Goal: Task Accomplishment & Management: Manage account settings

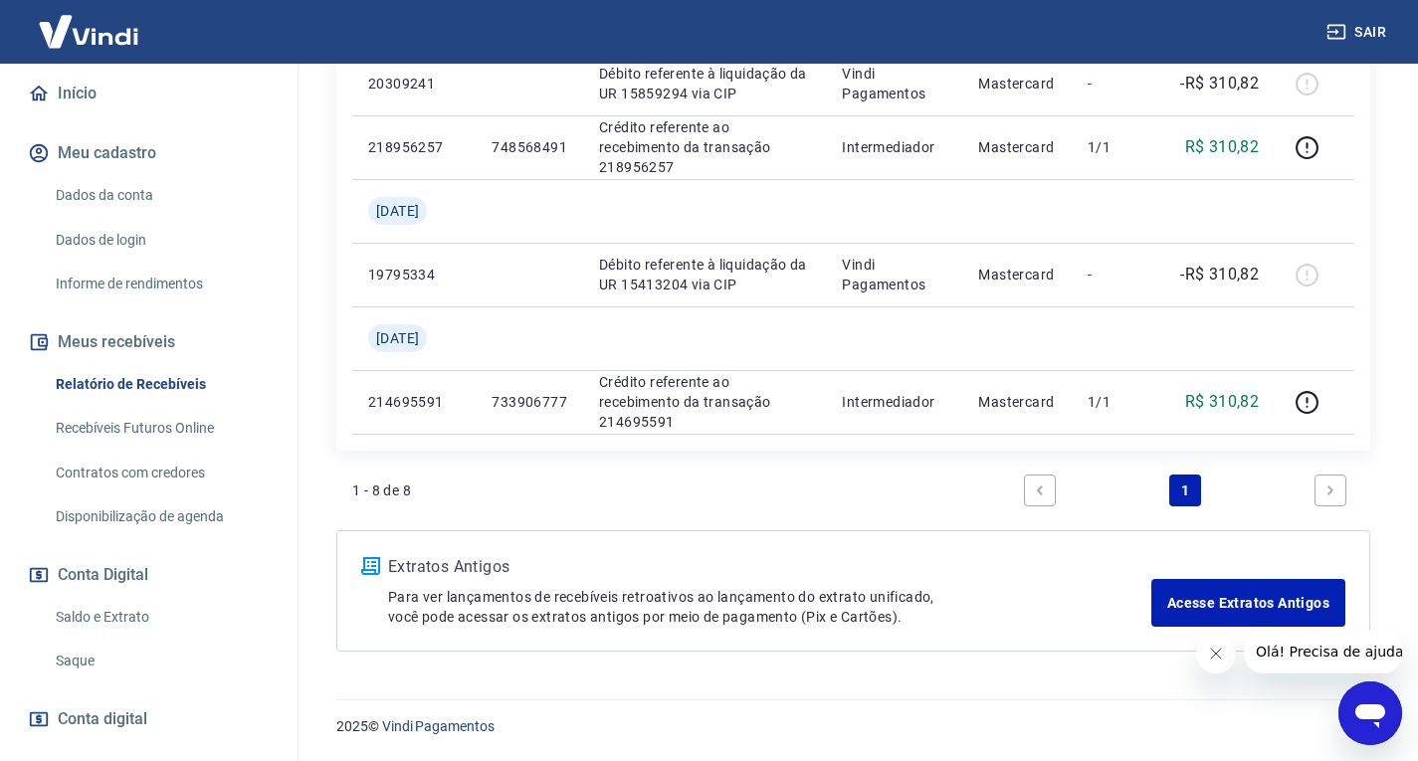
scroll to position [278, 0]
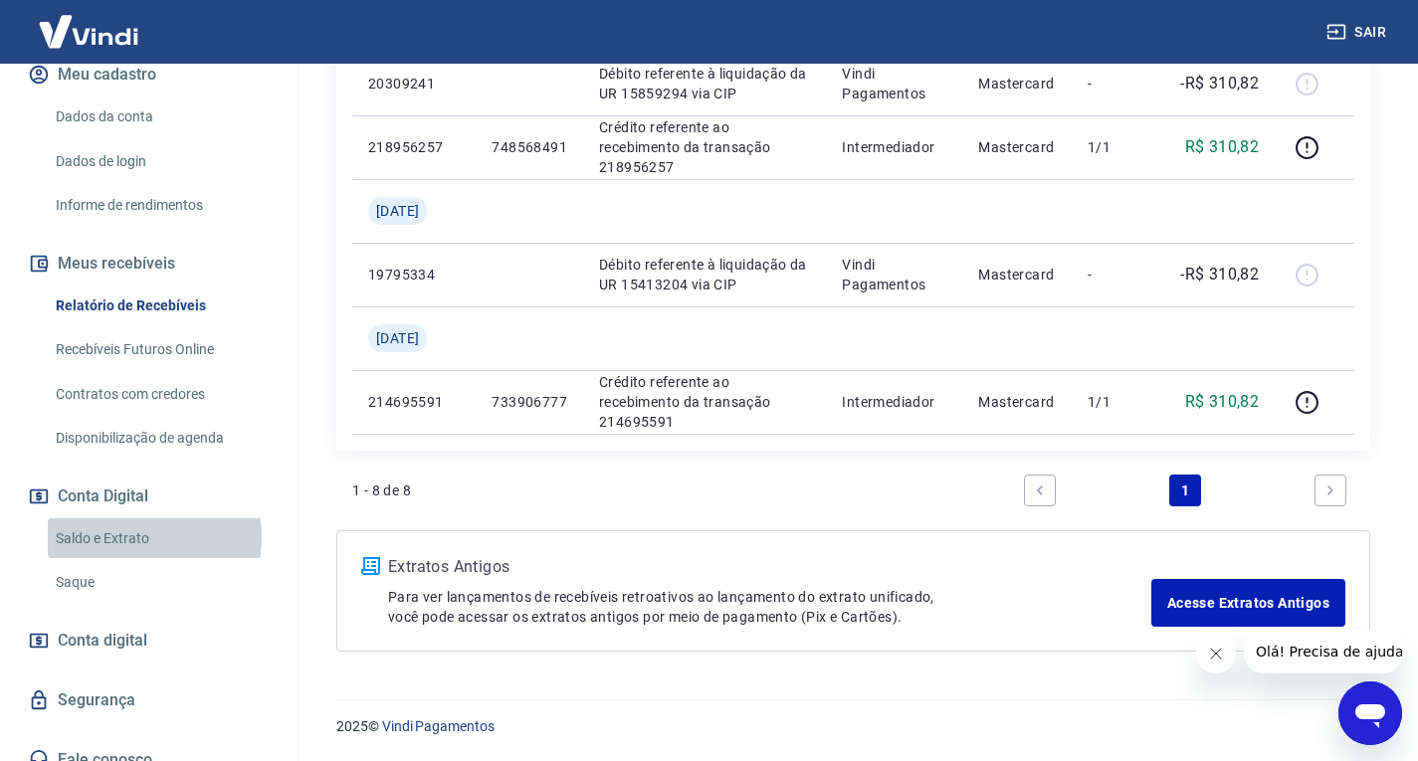
click at [126, 518] on link "Saldo e Extrato" at bounding box center [161, 538] width 226 height 41
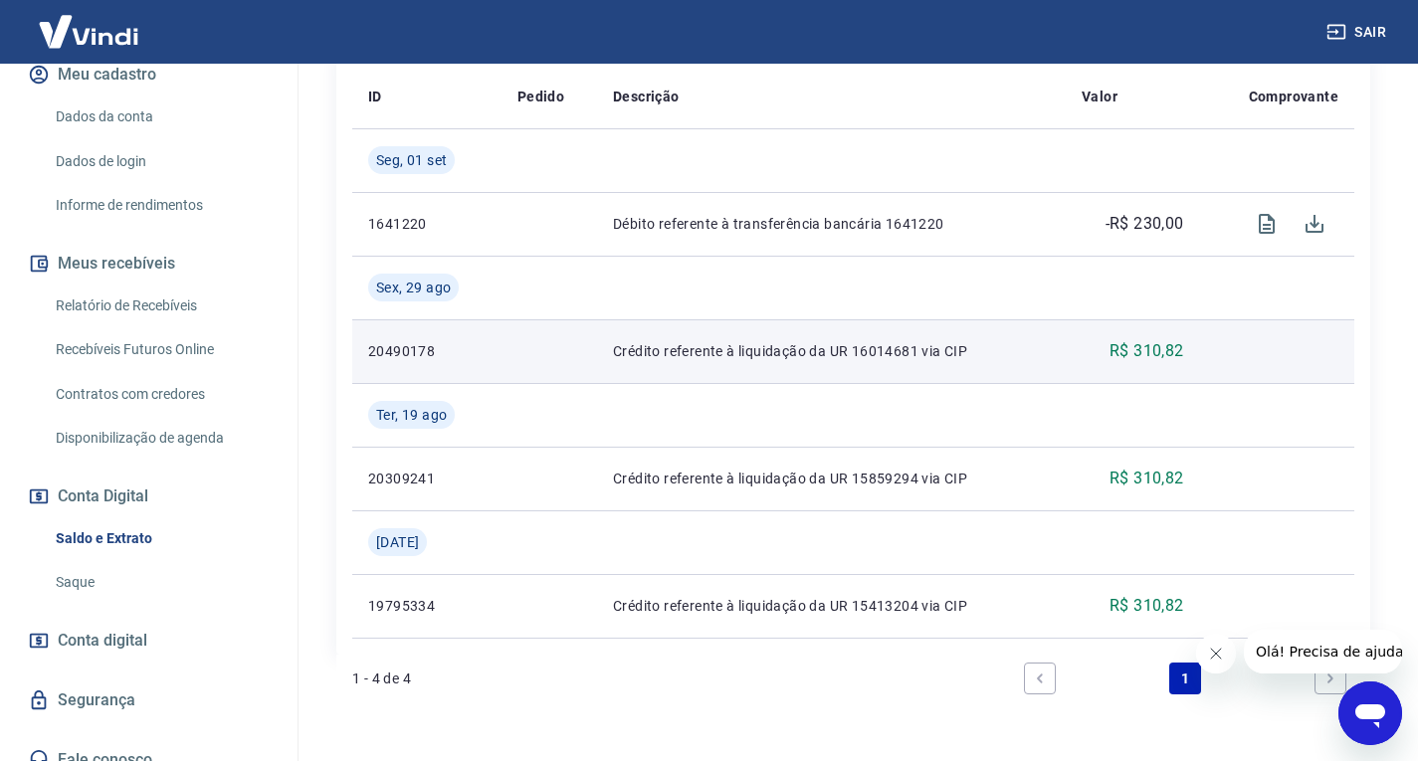
scroll to position [359, 0]
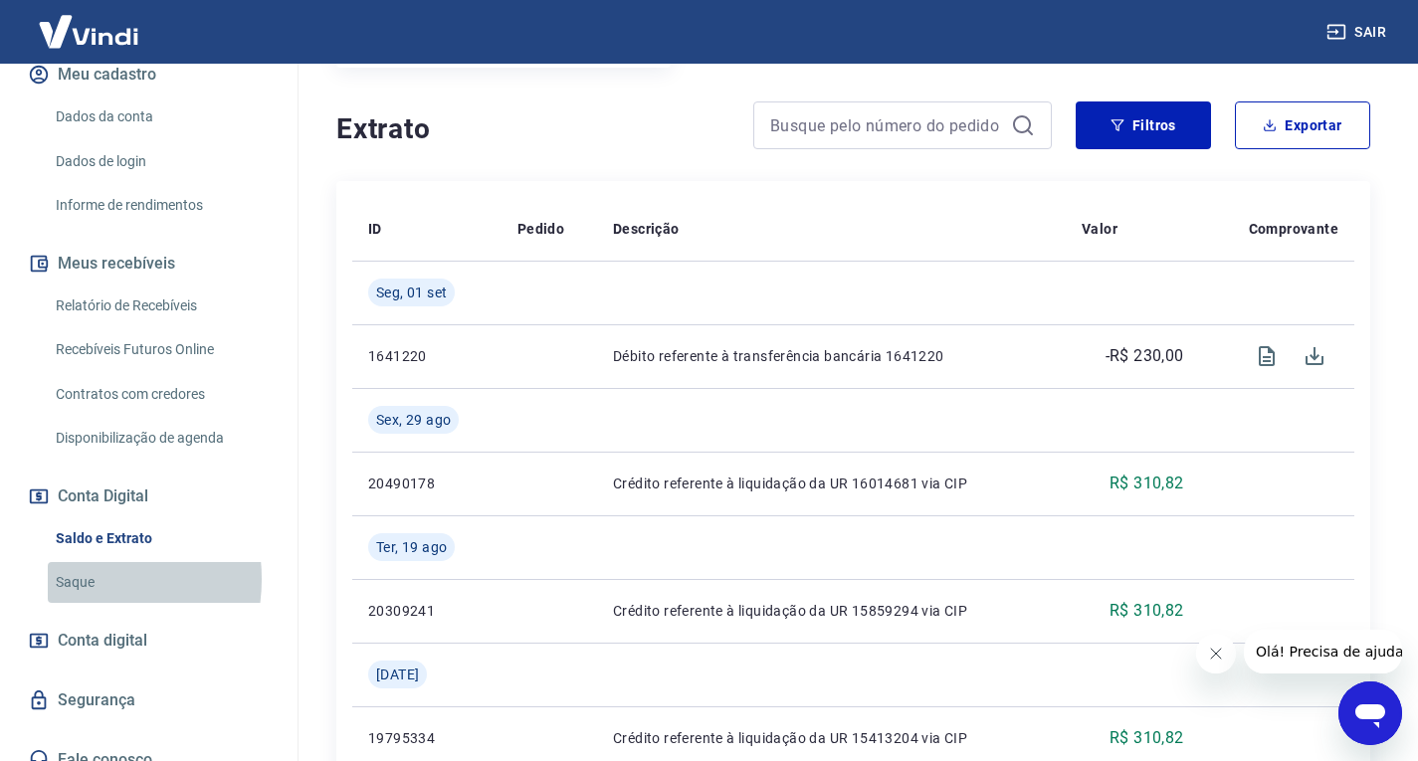
click at [73, 562] on link "Saque" at bounding box center [161, 582] width 226 height 41
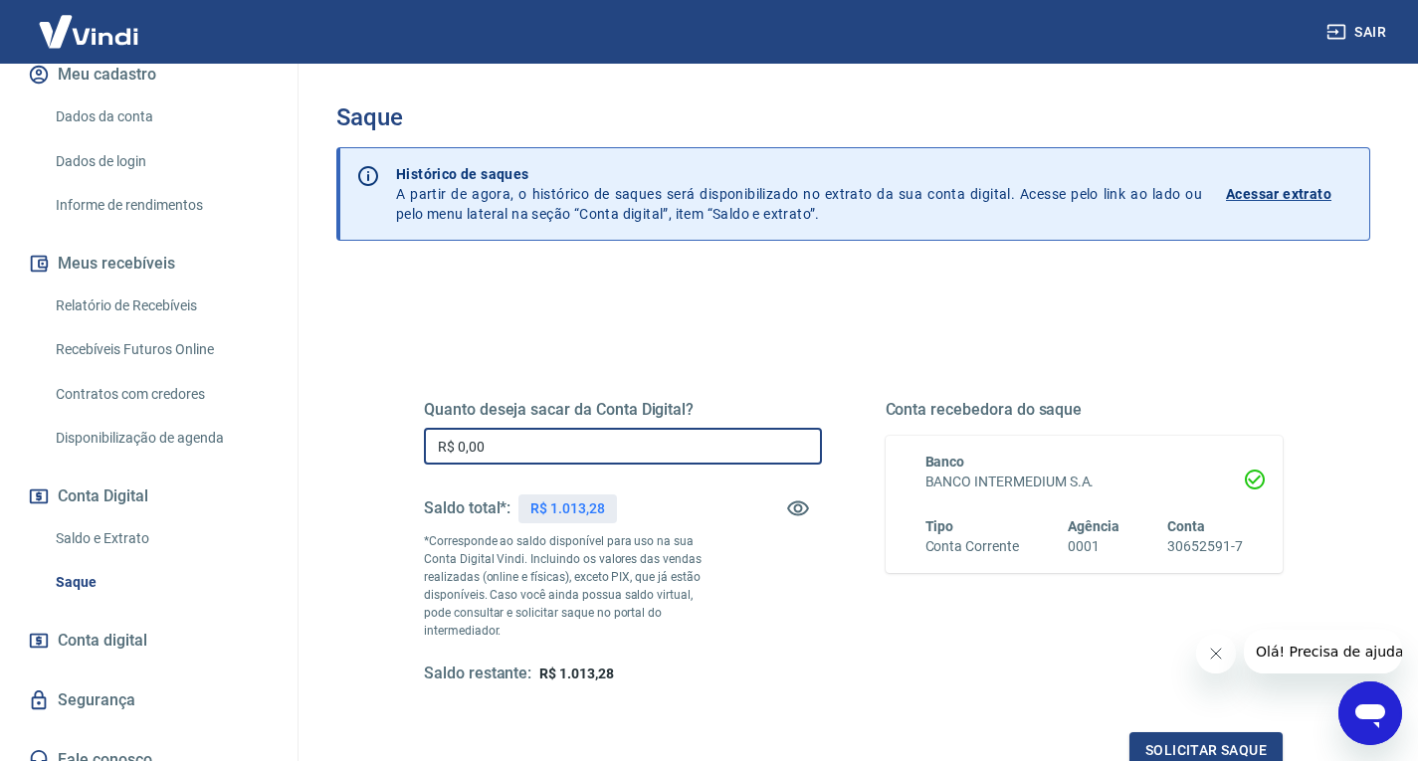
drag, startPoint x: 501, startPoint y: 444, endPoint x: 382, endPoint y: 453, distance: 118.8
click at [384, 453] on div "Quanto deseja sacar da Conta Digital? R$ 0,00 ​ Saldo total*: R$ 1.013,28 *Corr…" at bounding box center [853, 552] width 954 height 481
type input "R$ 1.013,28"
click at [1229, 732] on button "Solicitar saque" at bounding box center [1206, 750] width 153 height 37
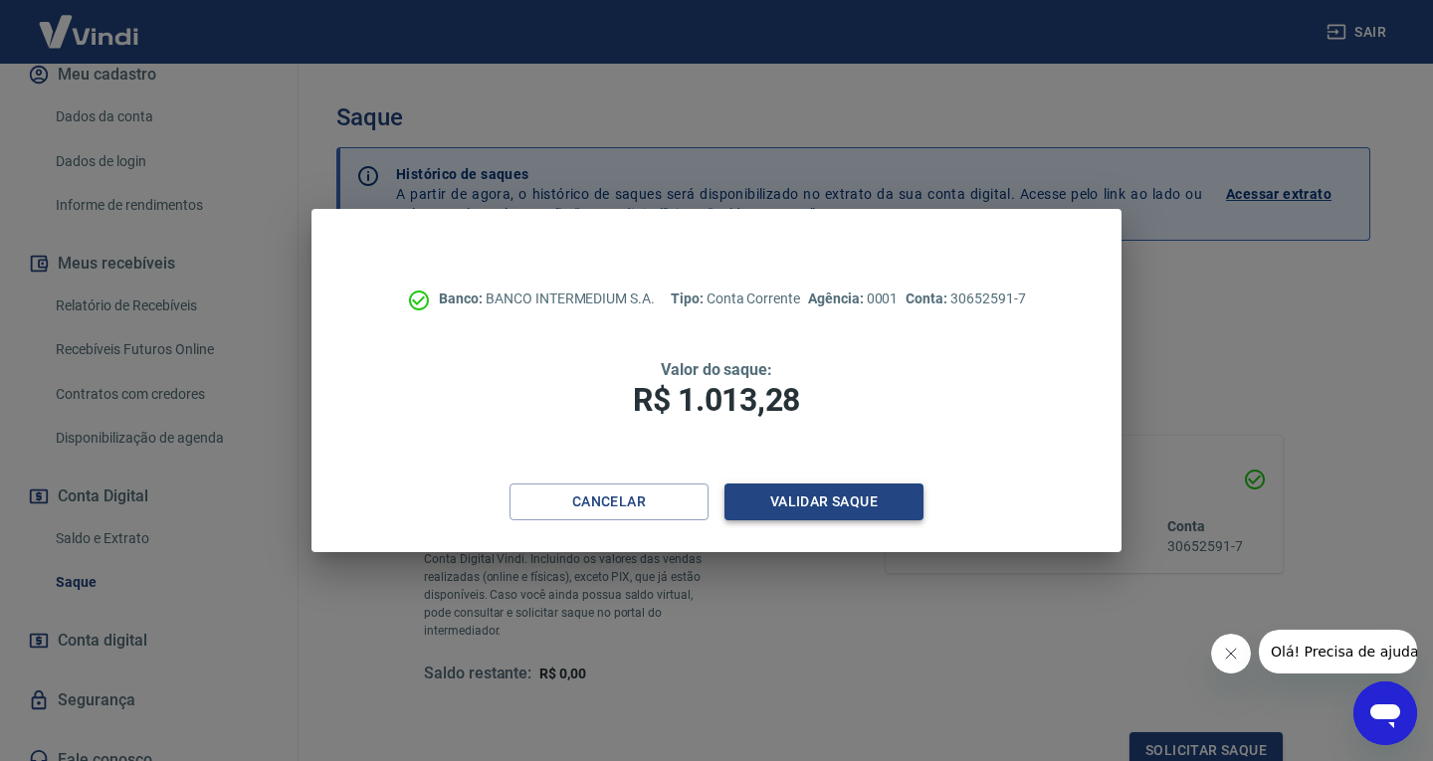
click at [834, 501] on button "Validar saque" at bounding box center [823, 502] width 199 height 37
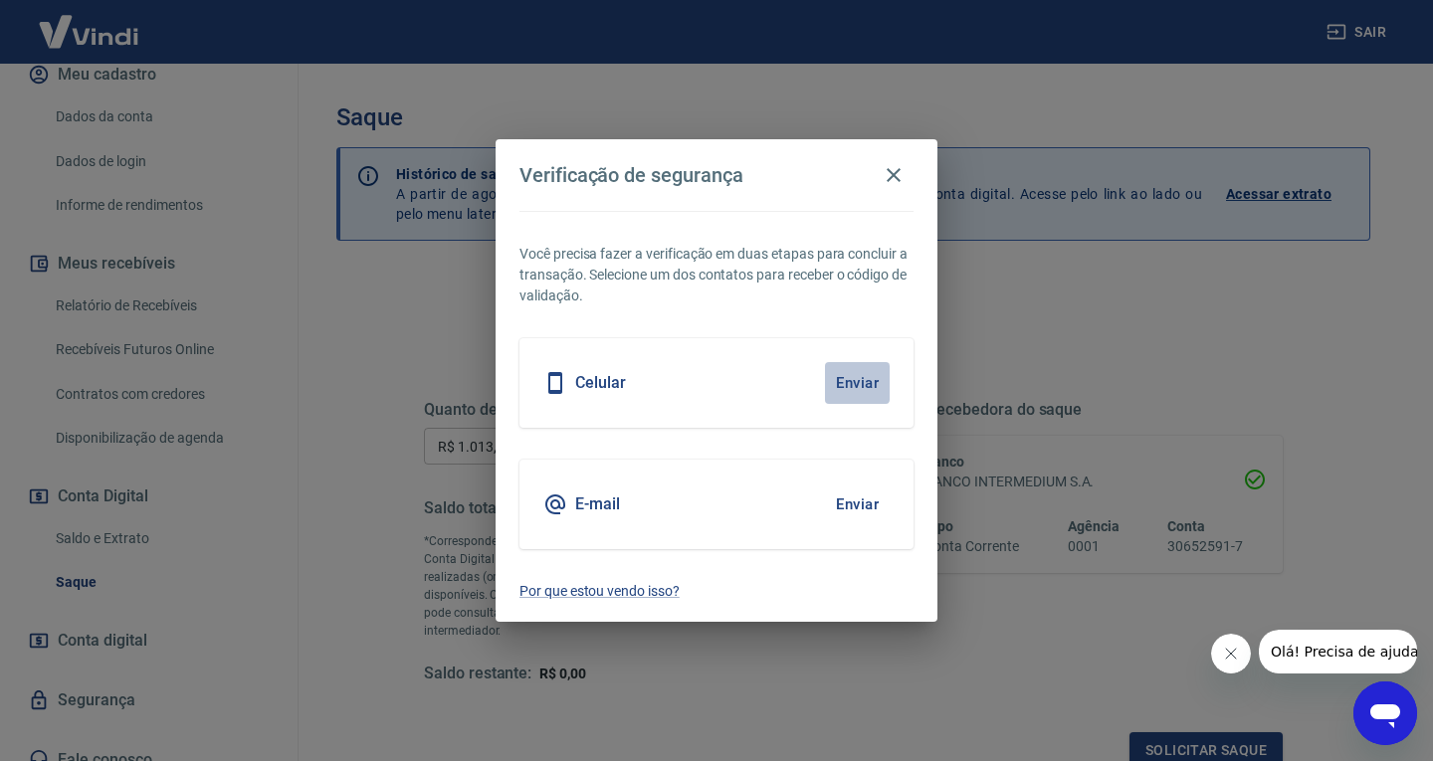
click at [858, 379] on button "Enviar" at bounding box center [857, 383] width 65 height 42
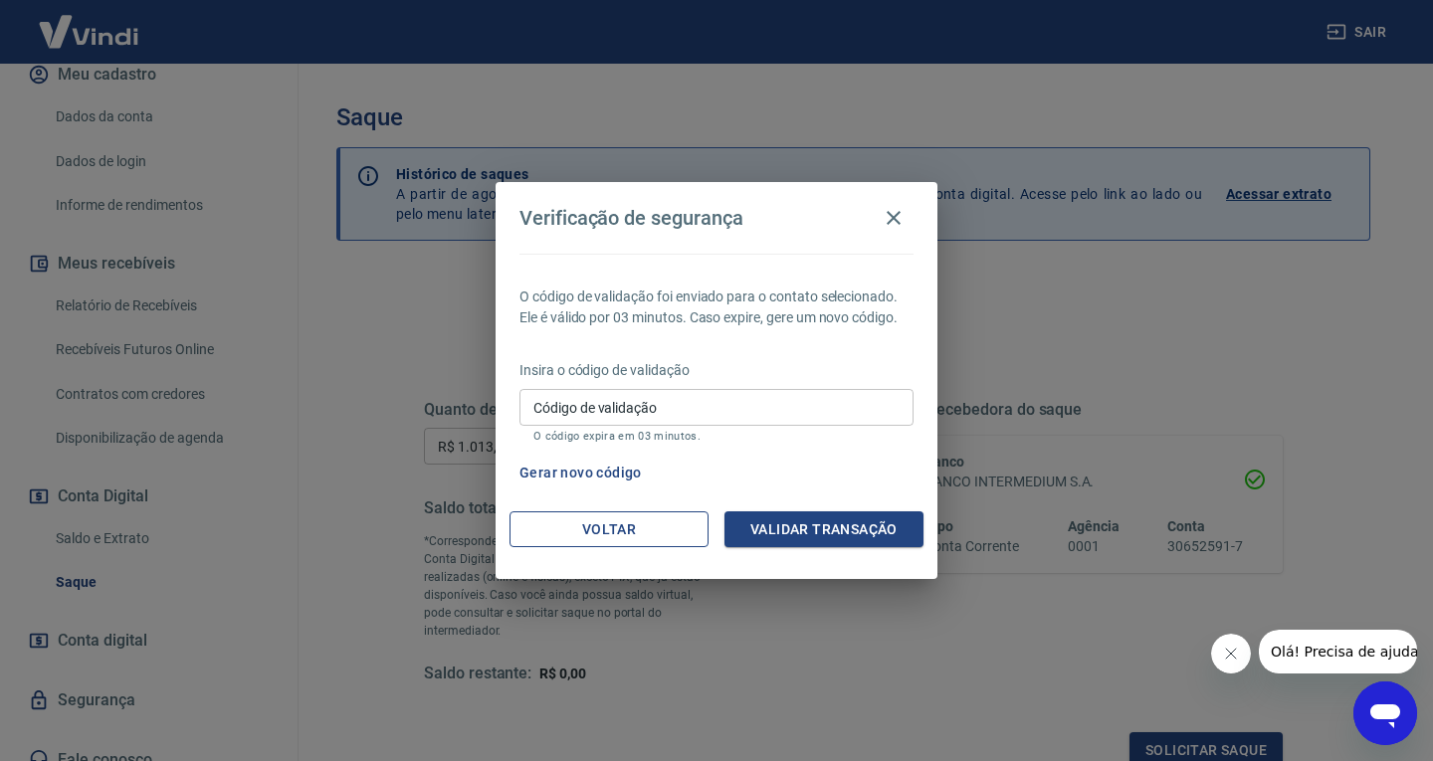
click at [597, 528] on button "Voltar" at bounding box center [609, 530] width 199 height 37
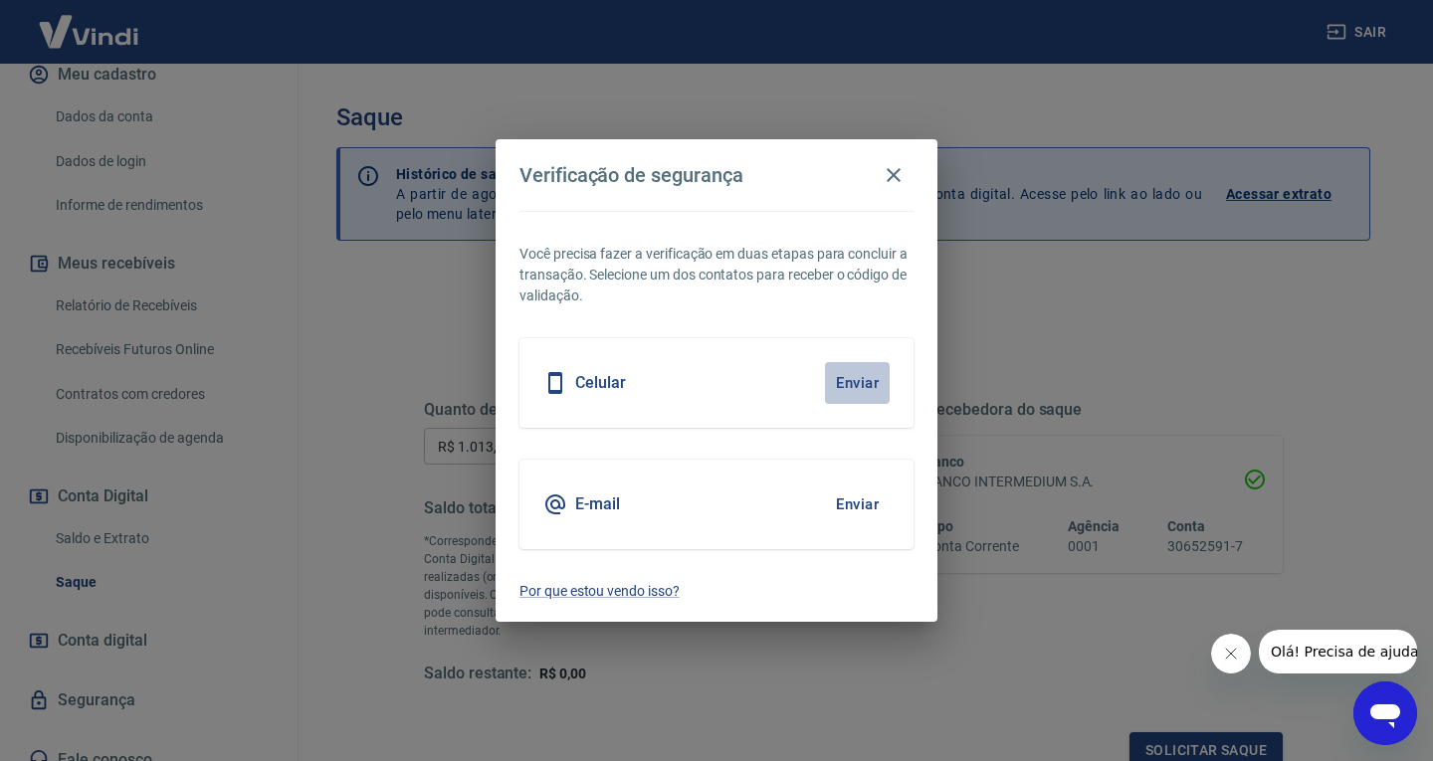
click at [856, 382] on button "Enviar" at bounding box center [857, 383] width 65 height 42
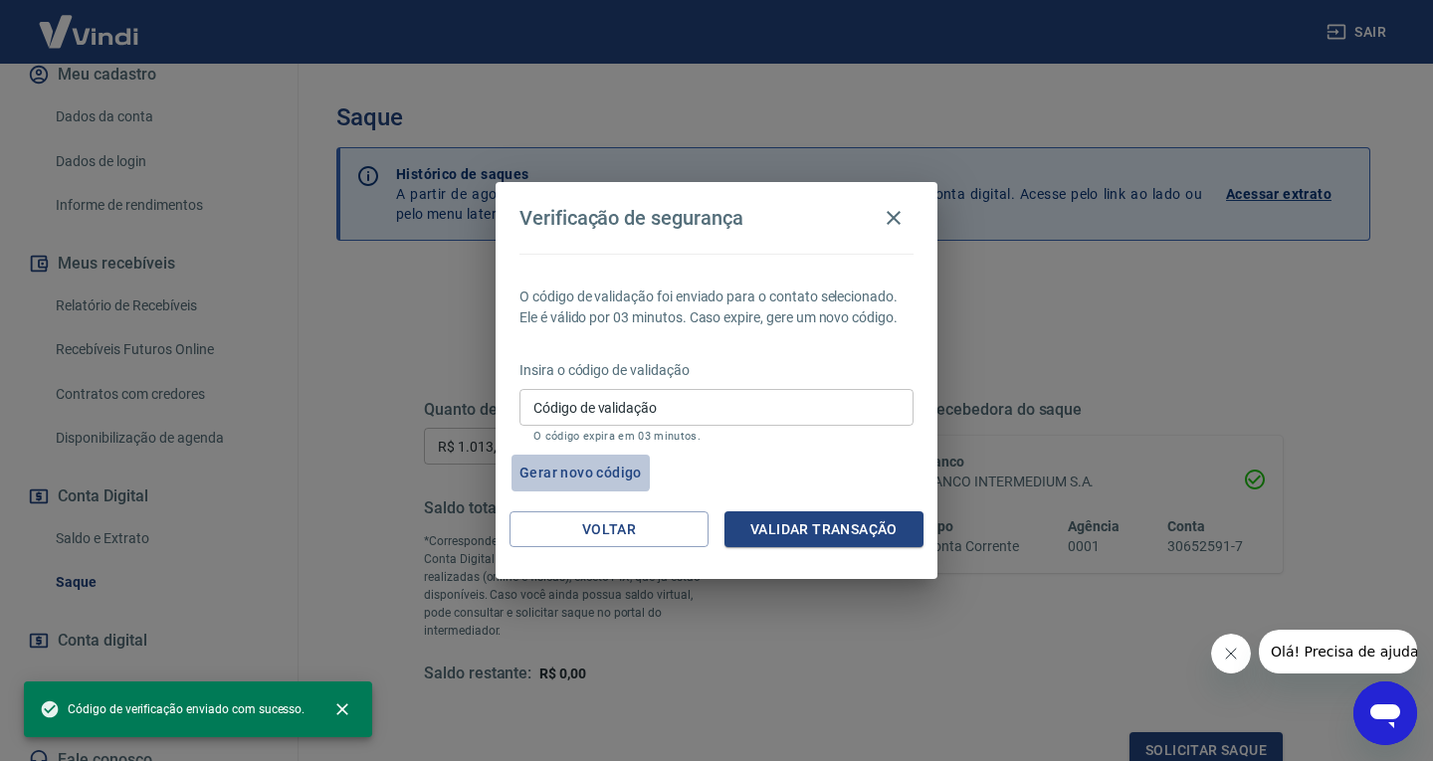
click at [579, 468] on button "Gerar novo código" at bounding box center [581, 473] width 138 height 37
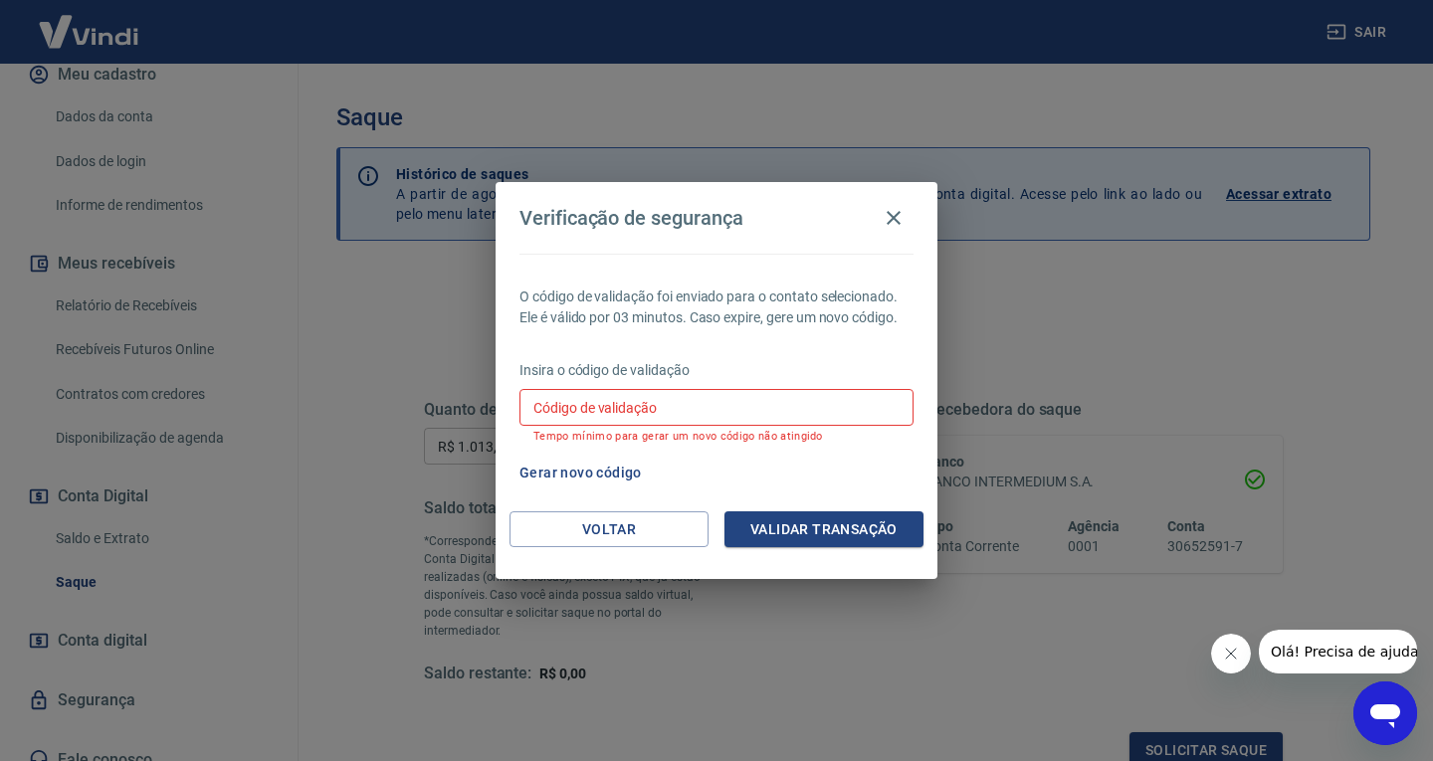
click at [585, 404] on input "Código de validação" at bounding box center [716, 407] width 394 height 37
click at [606, 527] on button "Voltar" at bounding box center [609, 530] width 199 height 37
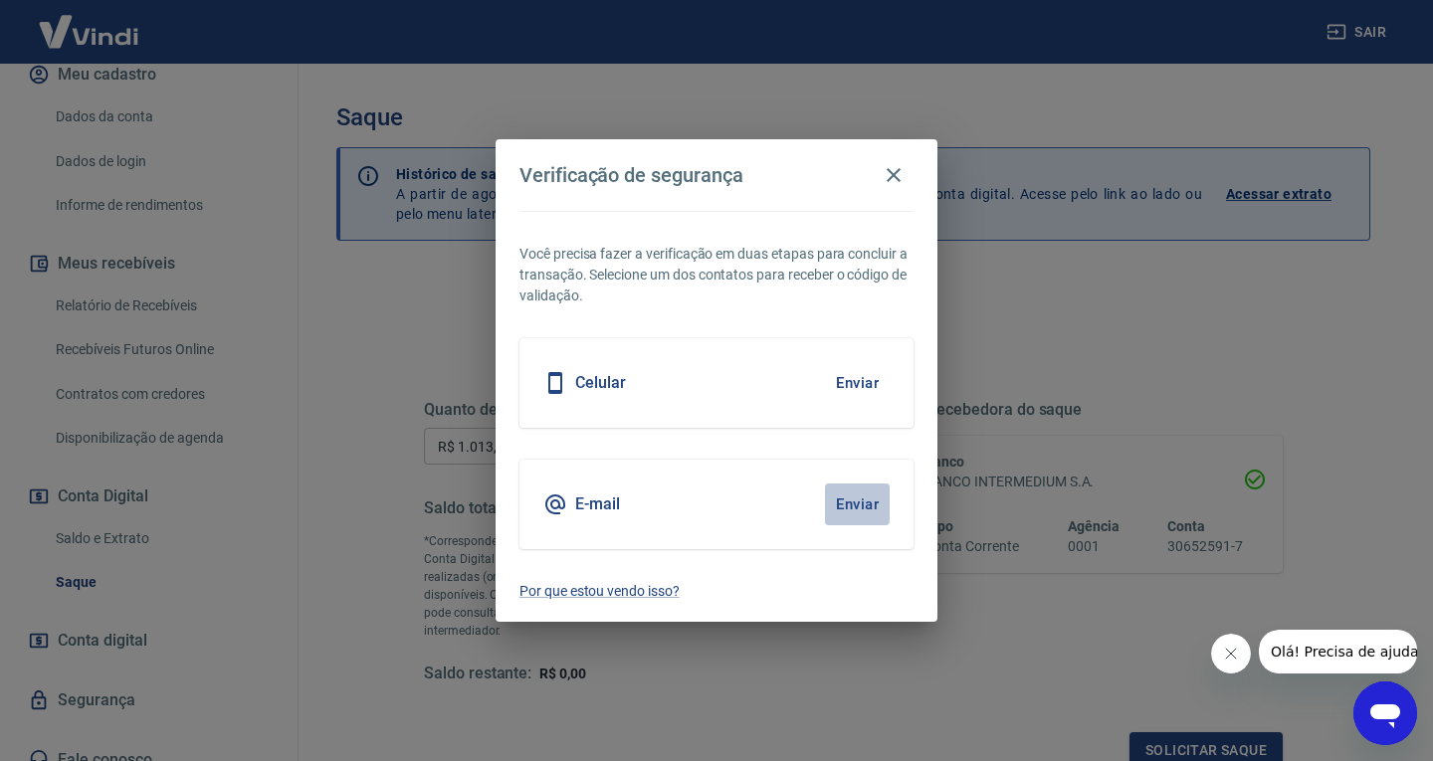
click at [856, 503] on button "Enviar" at bounding box center [857, 505] width 65 height 42
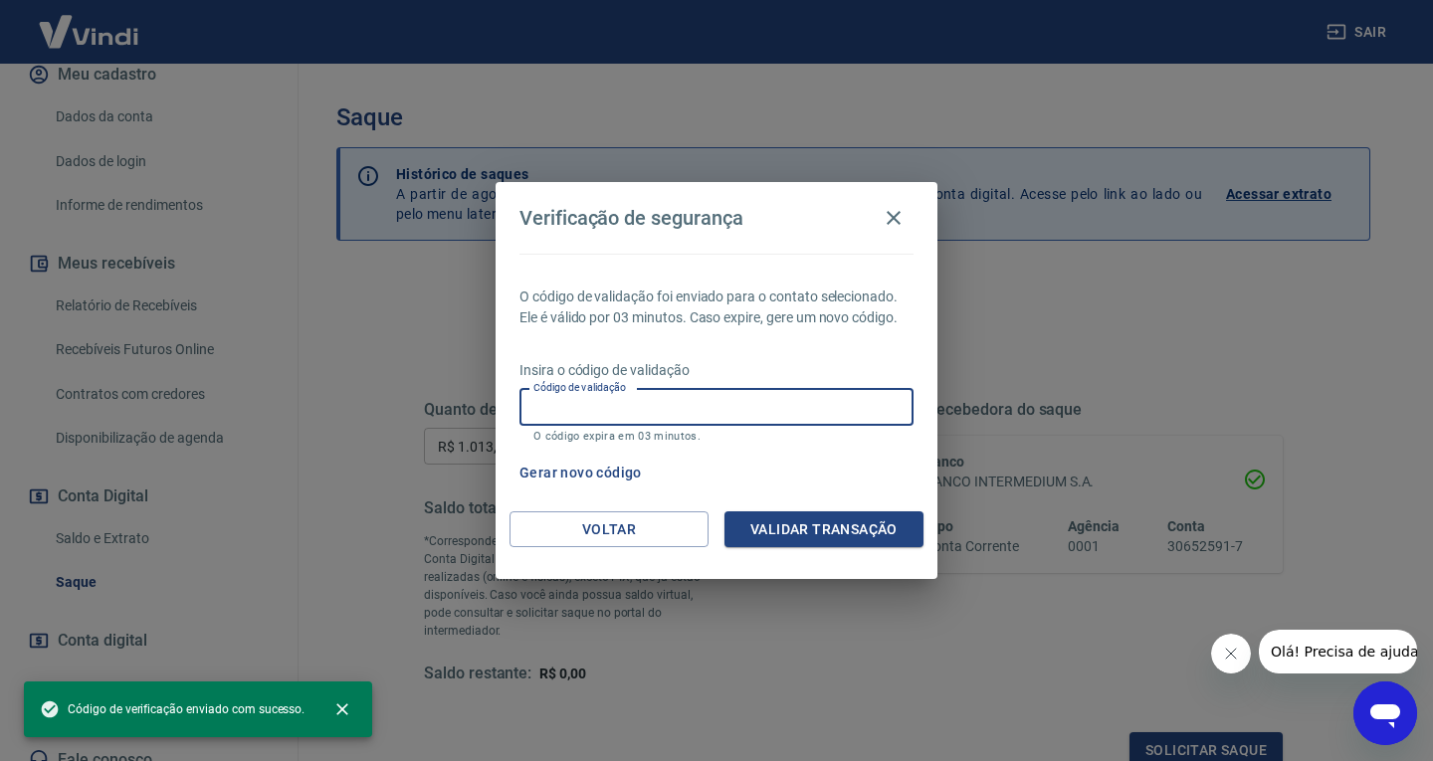
click at [595, 414] on input "Código de validação" at bounding box center [716, 407] width 394 height 37
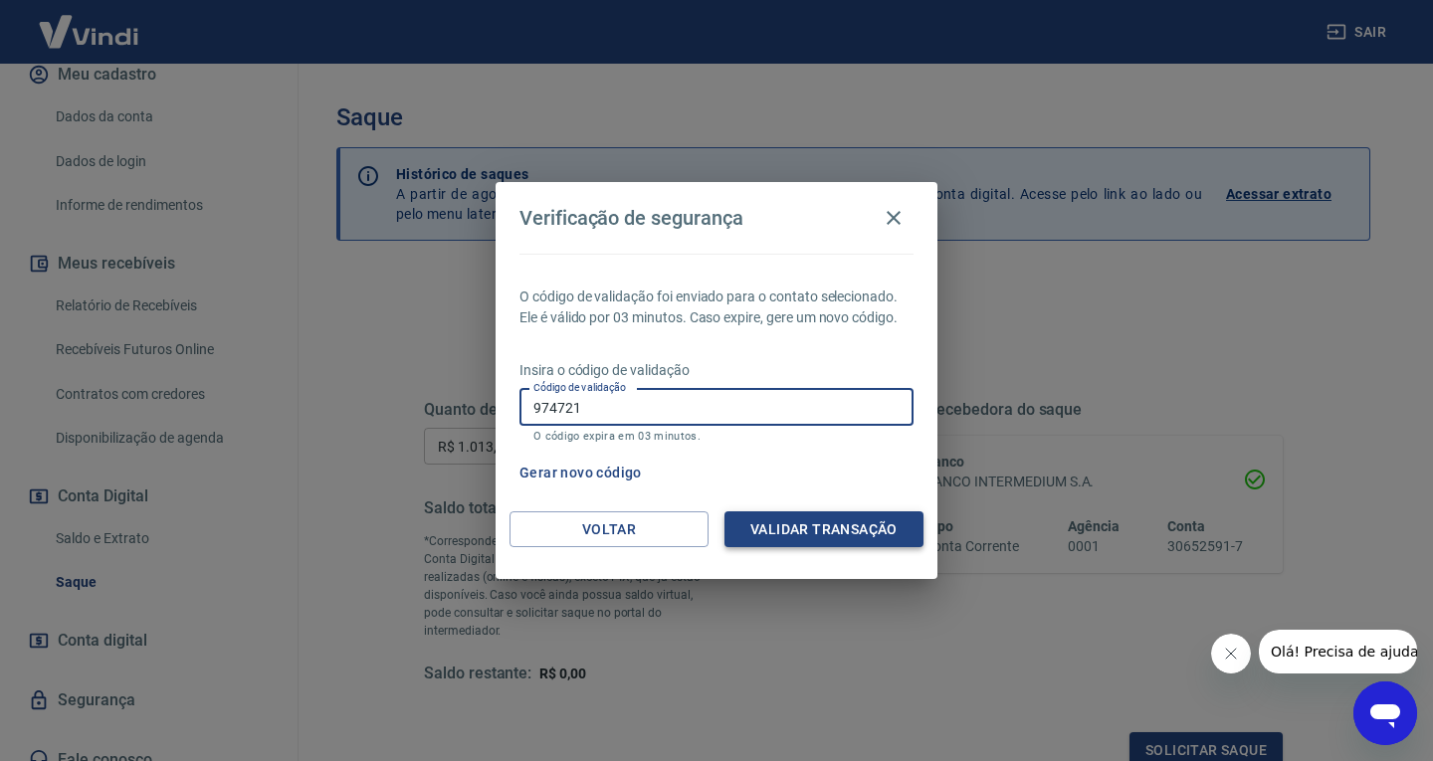
type input "974721"
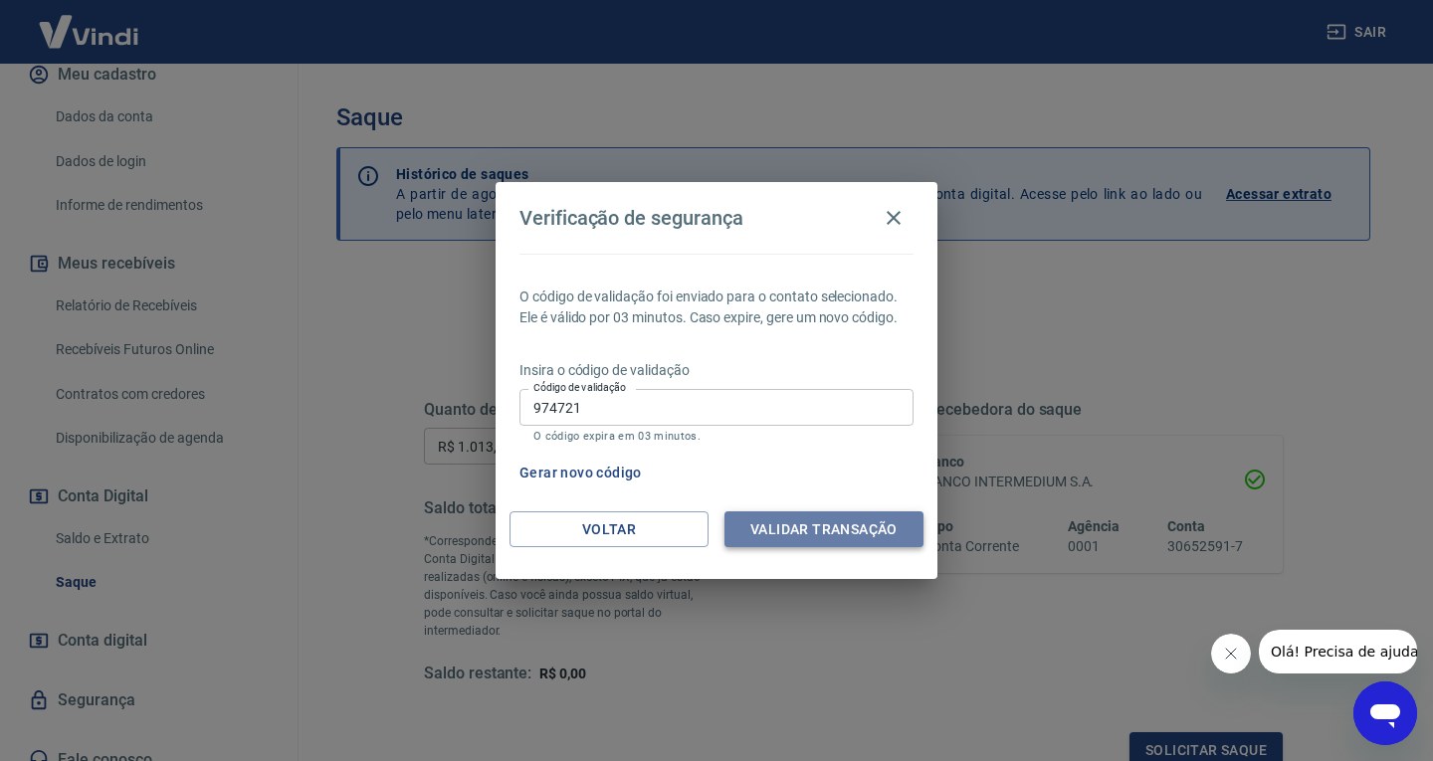
click at [803, 531] on button "Validar transação" at bounding box center [823, 530] width 199 height 37
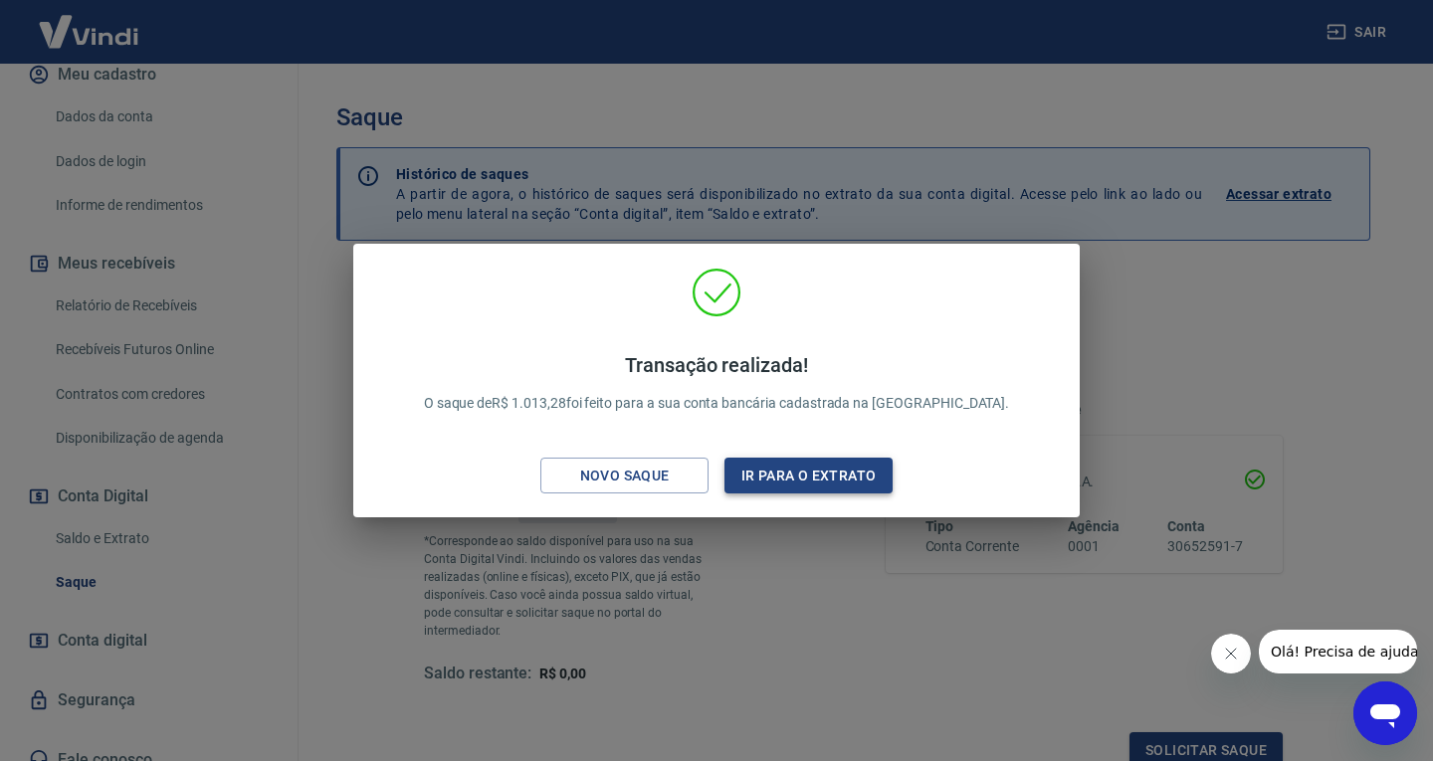
click at [814, 470] on button "Ir para o extrato" at bounding box center [808, 476] width 168 height 37
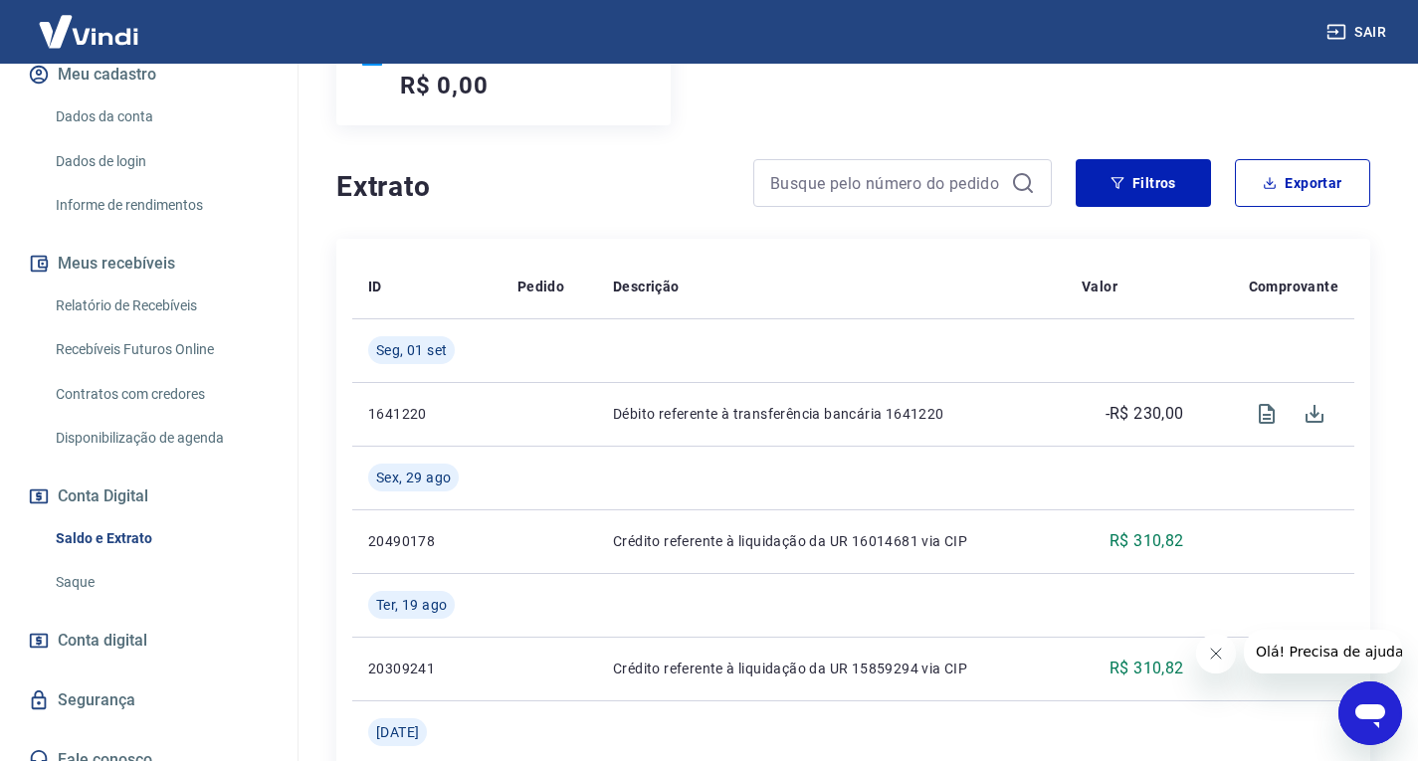
scroll to position [100, 0]
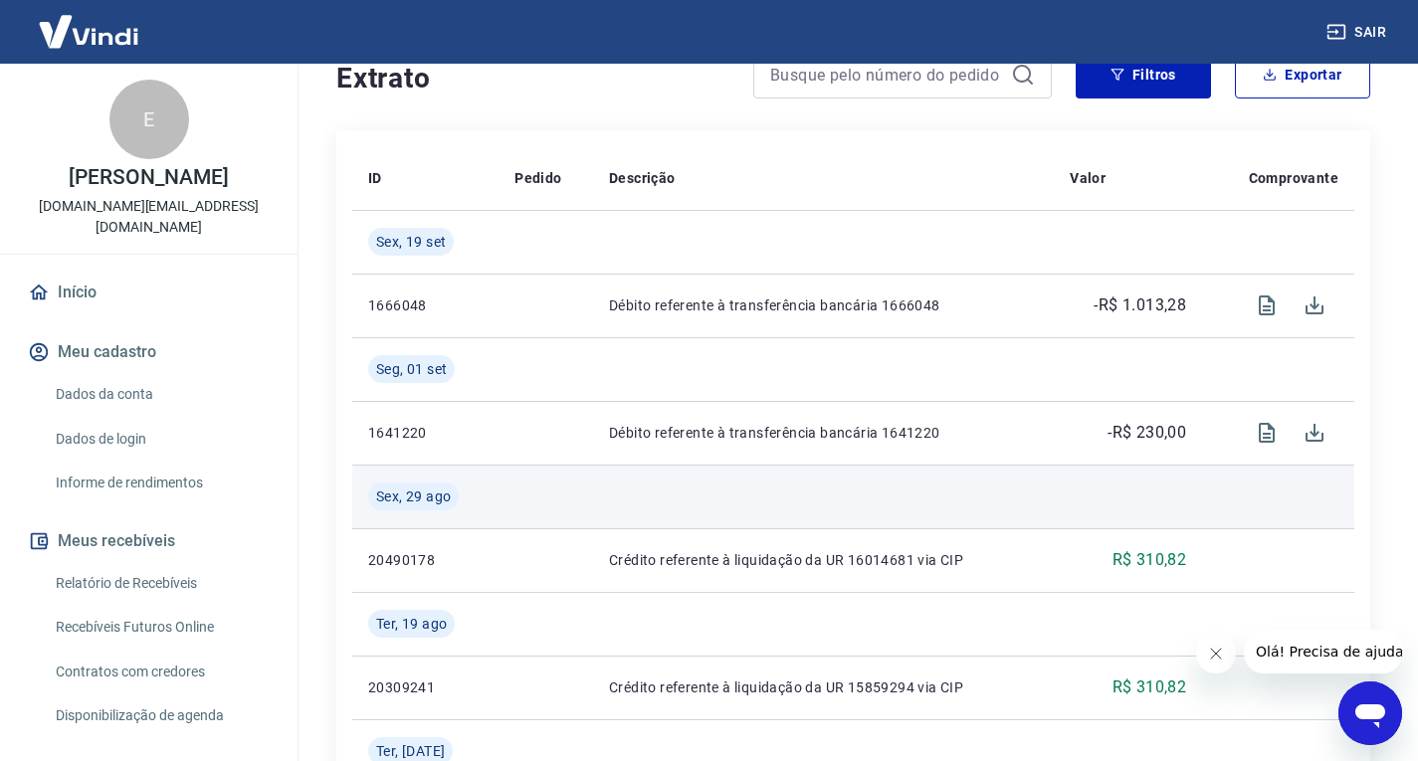
scroll to position [498, 0]
